Goal: Complete application form

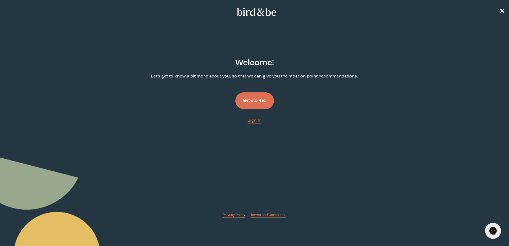
click at [260, 100] on button "Get started" at bounding box center [254, 100] width 39 height 17
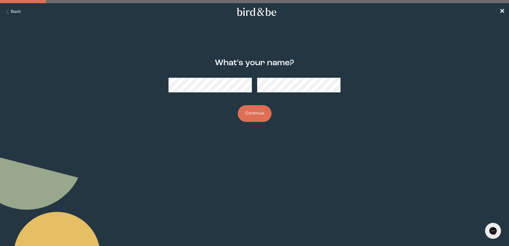
click at [255, 116] on button "Continue" at bounding box center [255, 113] width 34 height 17
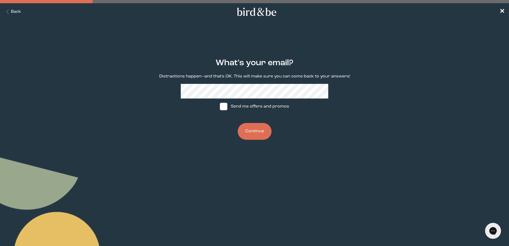
click at [263, 133] on button "Continue" at bounding box center [255, 131] width 34 height 17
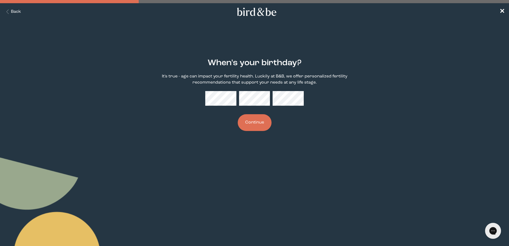
click at [256, 124] on button "Continue" at bounding box center [255, 122] width 34 height 17
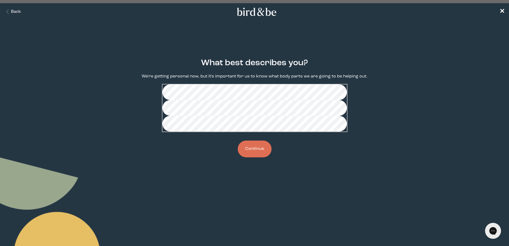
click at [255, 157] on button "Continue" at bounding box center [255, 149] width 34 height 17
click at [254, 157] on button "Continue" at bounding box center [255, 149] width 34 height 17
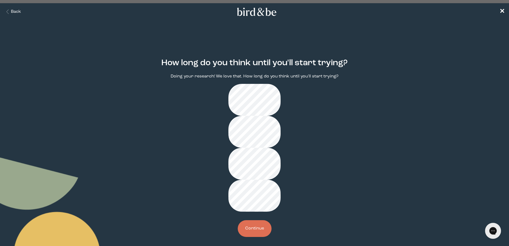
click at [258, 220] on button "Continue" at bounding box center [255, 228] width 34 height 17
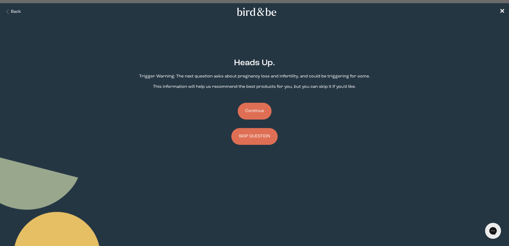
click at [253, 110] on button "Continue" at bounding box center [255, 111] width 34 height 17
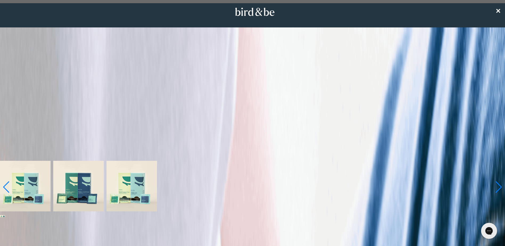
click at [5, 215] on img at bounding box center [4, 216] width 3 height 3
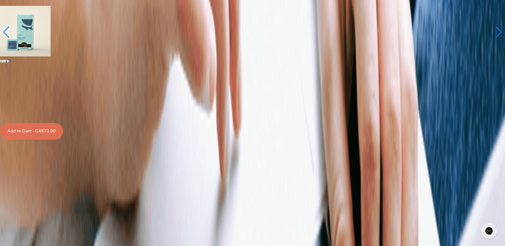
scroll to position [1005, 0]
